Goal: Task Accomplishment & Management: Manage account settings

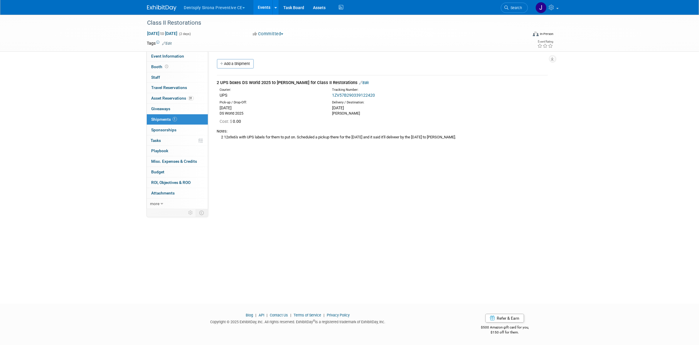
click at [364, 80] on div "2 UPS boxes DS World 2025 to [PERSON_NAME] for Class II Restorations Edit" at bounding box center [382, 83] width 331 height 6
click at [365, 81] on link "Edit" at bounding box center [364, 82] width 10 height 4
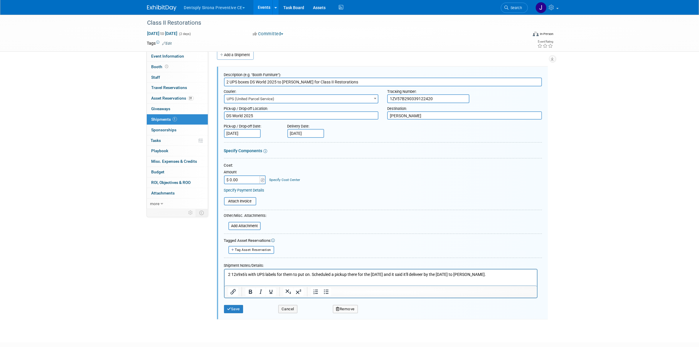
click at [265, 116] on textarea "DS World 2025" at bounding box center [301, 115] width 155 height 9
click at [266, 115] on textarea "DS World 2025" at bounding box center [301, 115] width 155 height 9
click at [245, 113] on textarea "DS World 2025" at bounding box center [301, 115] width 155 height 9
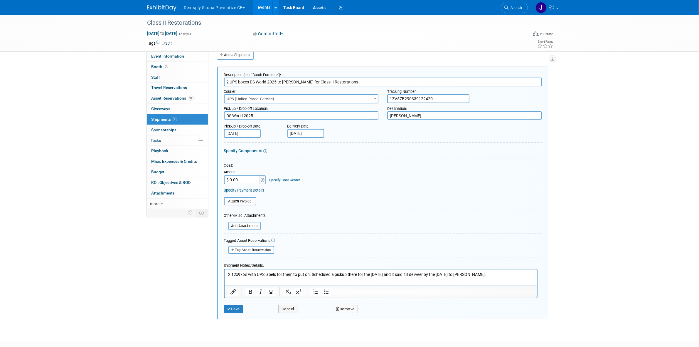
click at [245, 113] on textarea "DS World 2025" at bounding box center [301, 115] width 155 height 9
type textarea "DS World/MGM Grand"
click at [239, 310] on button "Save" at bounding box center [233, 309] width 19 height 8
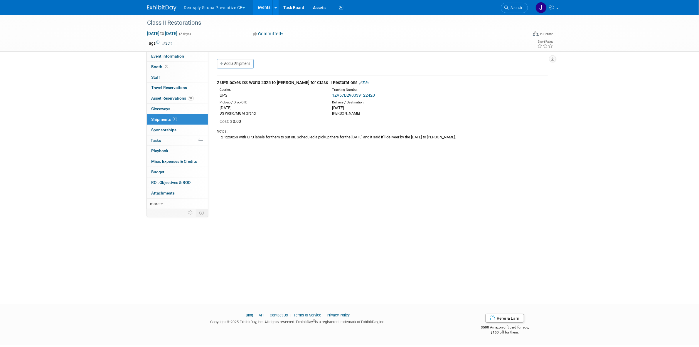
click at [365, 84] on link "Edit" at bounding box center [364, 82] width 10 height 4
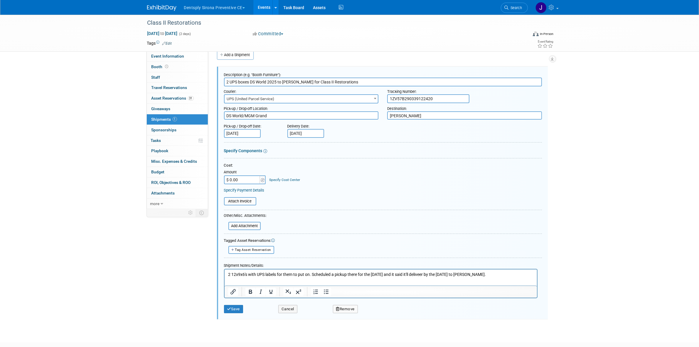
click at [424, 95] on input "1ZV57B290339122420" at bounding box center [428, 98] width 82 height 9
paste input "12984228"
type input "1ZV57B290312984228"
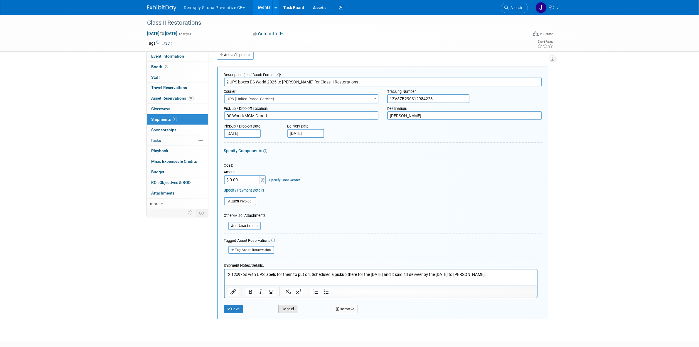
click at [286, 307] on button "Cancel" at bounding box center [287, 309] width 19 height 8
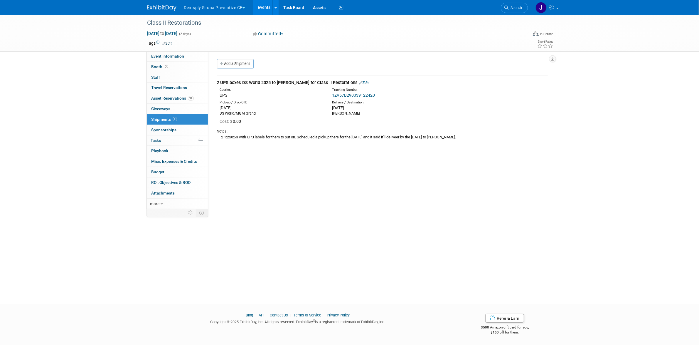
click at [362, 80] on div "2 UPS boxes DS World 2025 to Kirsten Drucker for Class II Restorations Edit" at bounding box center [382, 83] width 331 height 6
click at [363, 81] on link "Edit" at bounding box center [364, 82] width 10 height 4
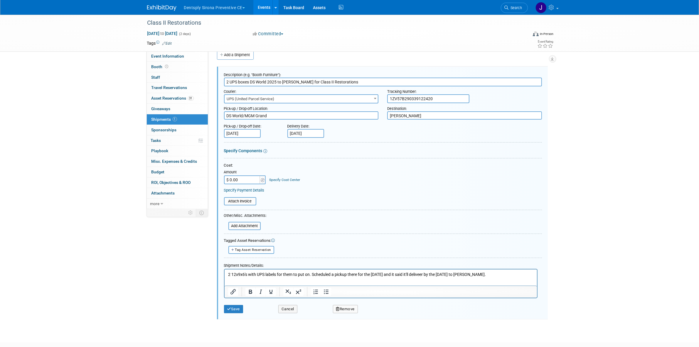
click at [403, 93] on div "Tracking Number:" at bounding box center [464, 90] width 155 height 8
click at [403, 95] on input "1ZV57B290339122420" at bounding box center [428, 98] width 82 height 9
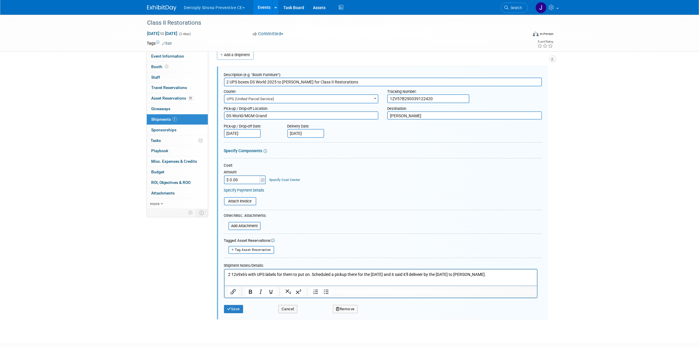
paste input "12984228"
type input "1ZV57B290312984228"
click at [235, 305] on button "Save" at bounding box center [233, 309] width 19 height 8
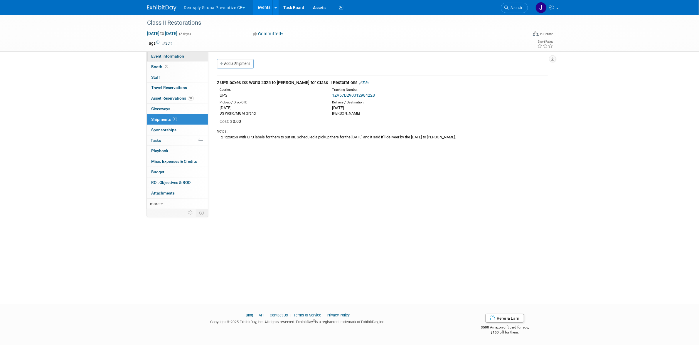
click at [177, 57] on span "Event Information" at bounding box center [168, 56] width 33 height 5
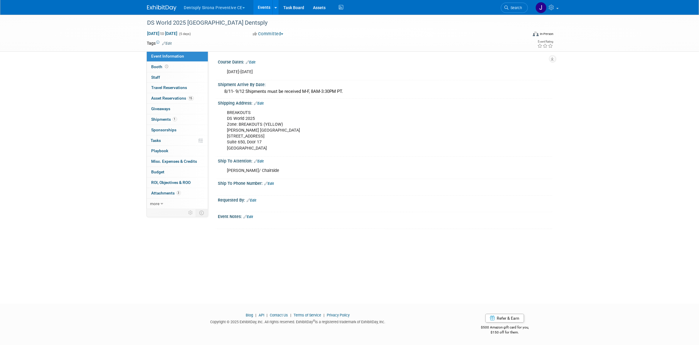
click at [259, 121] on div "BREAKOUTS DS World 2025 Zone: BREAKOUTS (YELLOW) [PERSON_NAME][GEOGRAPHIC_DATA]…" at bounding box center [355, 130] width 265 height 47
click at [251, 116] on div "BREAKOUTS DS World 2025 Zone: BREAKOUTS (YELLOW) [PERSON_NAME][GEOGRAPHIC_DATA]…" at bounding box center [355, 130] width 265 height 47
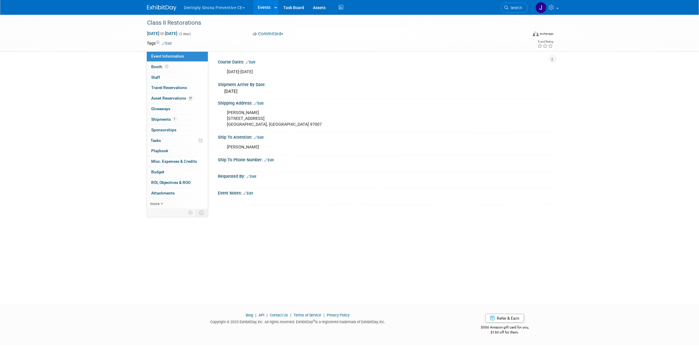
click at [222, 4] on button "Dentsply Sirona Preventive CE" at bounding box center [218, 6] width 69 height 13
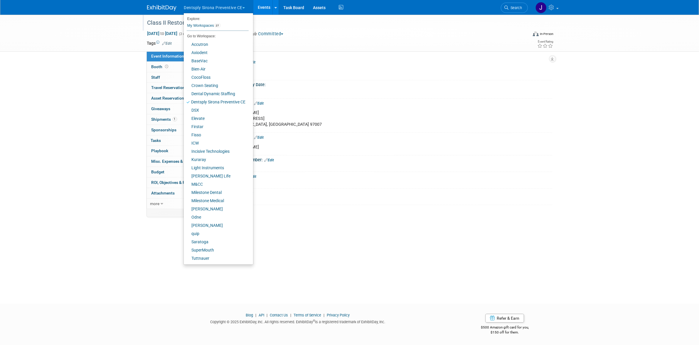
click at [320, 20] on div "Class II Restorations" at bounding box center [332, 23] width 374 height 11
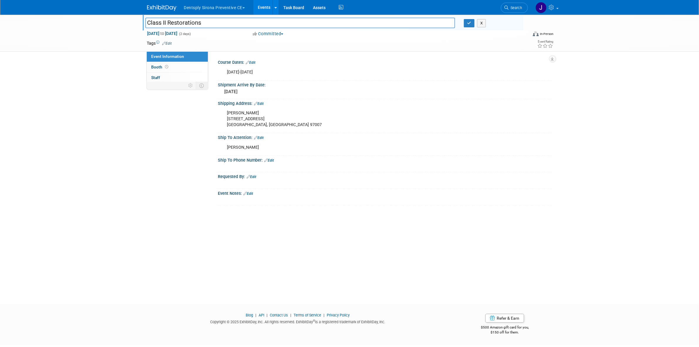
click at [144, 129] on div "Event Information Event Info Booth Booth 0 Staff 0 Staff 0 Travel Reservations …" at bounding box center [350, 113] width 414 height 196
click at [486, 26] on button "X" at bounding box center [481, 23] width 9 height 8
